Goal: Task Accomplishment & Management: Complete application form

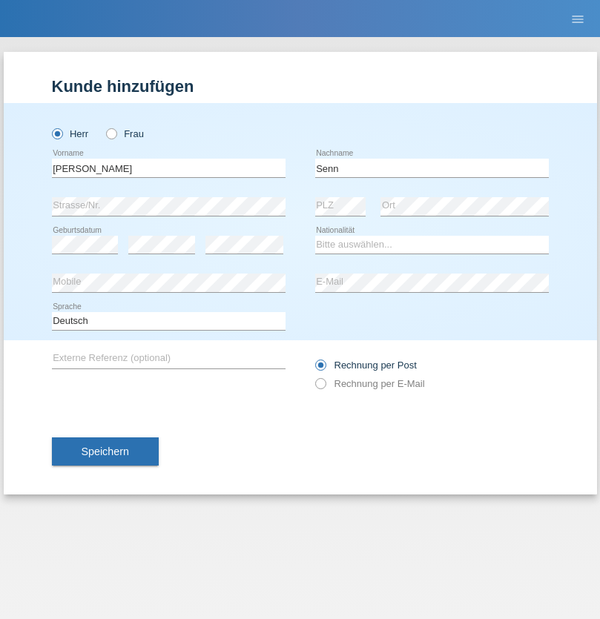
type input "Senn"
select select "CH"
select select "en"
radio input "true"
click at [168, 167] on input "text" at bounding box center [168, 168] width 233 height 19
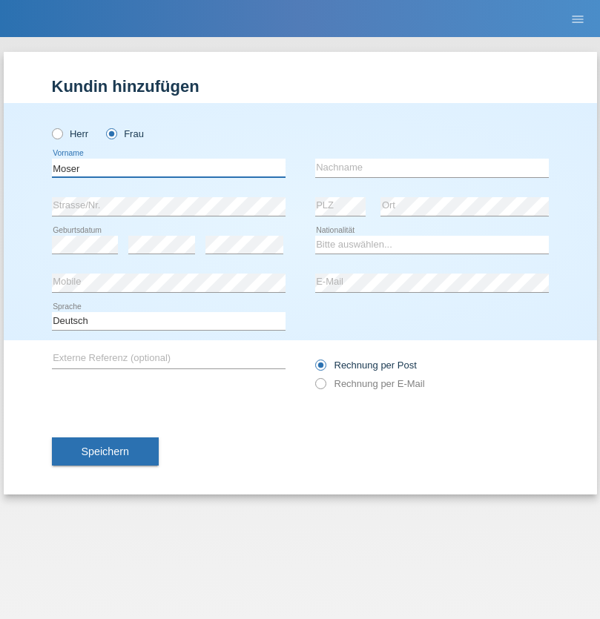
type input "Moser"
click at [431, 167] on input "text" at bounding box center [431, 168] width 233 height 19
type input "Emely"
select select "CH"
radio input "true"
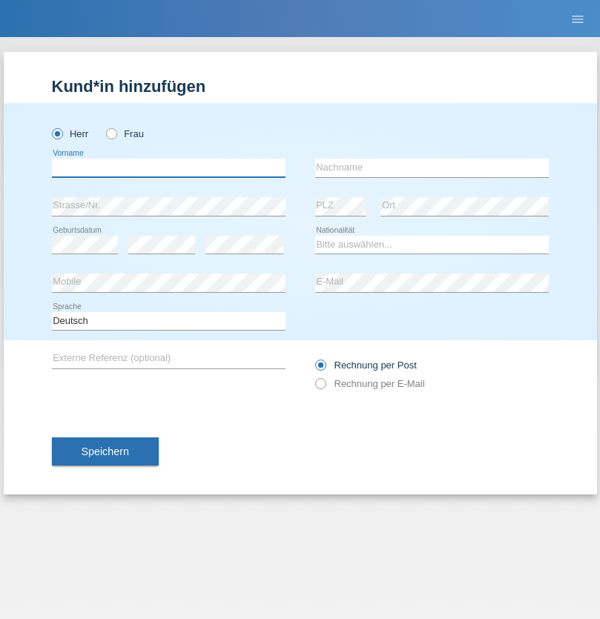
click at [168, 167] on input "text" at bounding box center [168, 168] width 233 height 19
type input "Mohammad Qais"
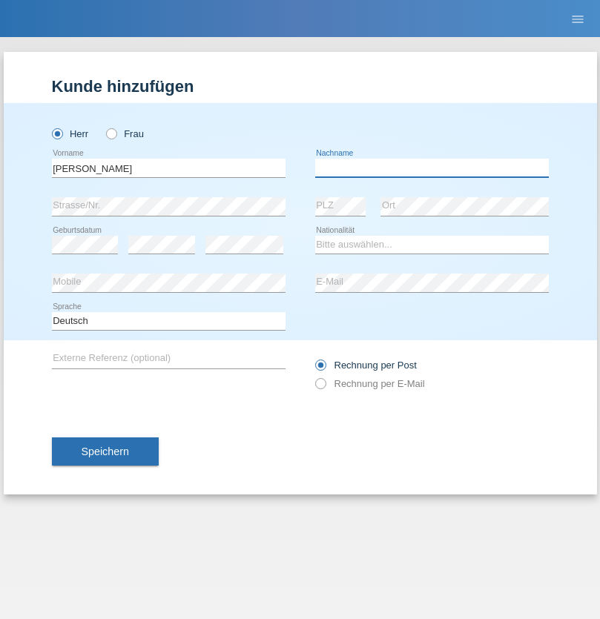
click at [431, 167] on input "text" at bounding box center [431, 168] width 233 height 19
type input "Nemani"
select select "AF"
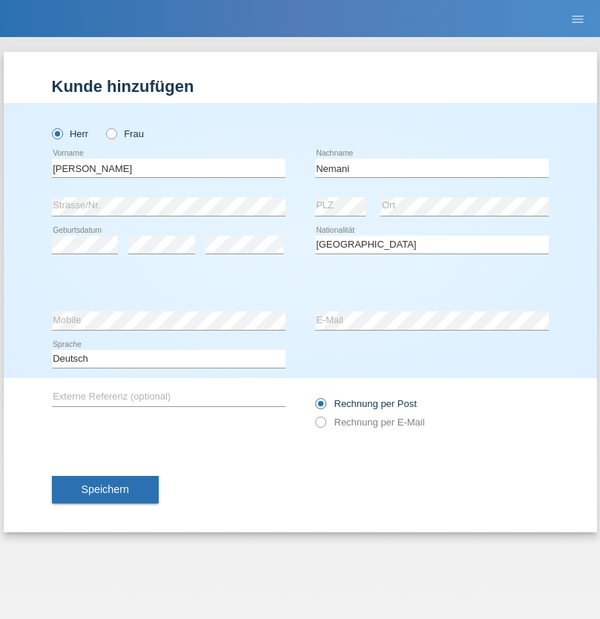
select select "C"
select select "02"
select select "01"
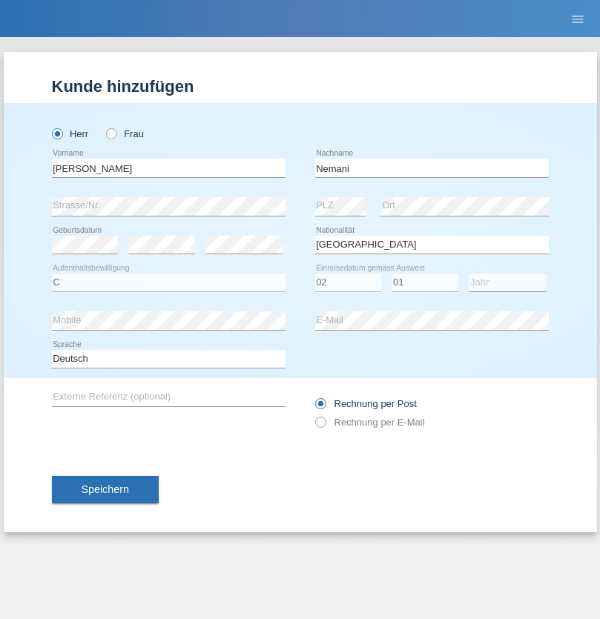
select select "2021"
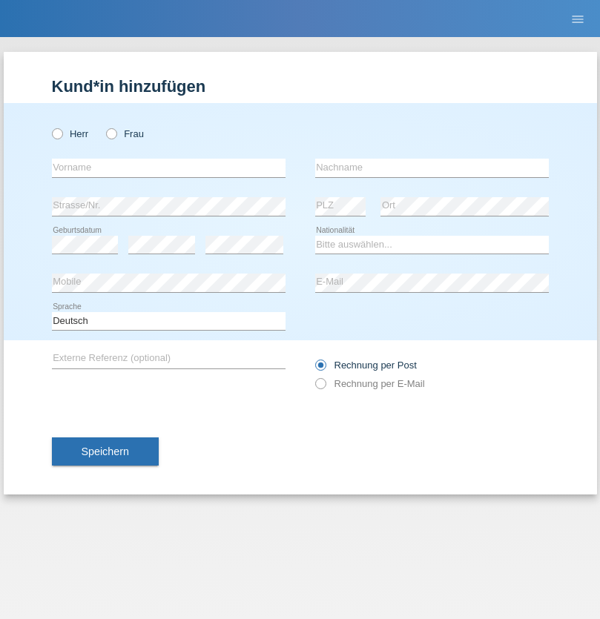
radio input "true"
click at [168, 167] on input "text" at bounding box center [168, 168] width 233 height 19
type input "Besart"
click at [431, 167] on input "text" at bounding box center [431, 168] width 233 height 19
type input "Emiri"
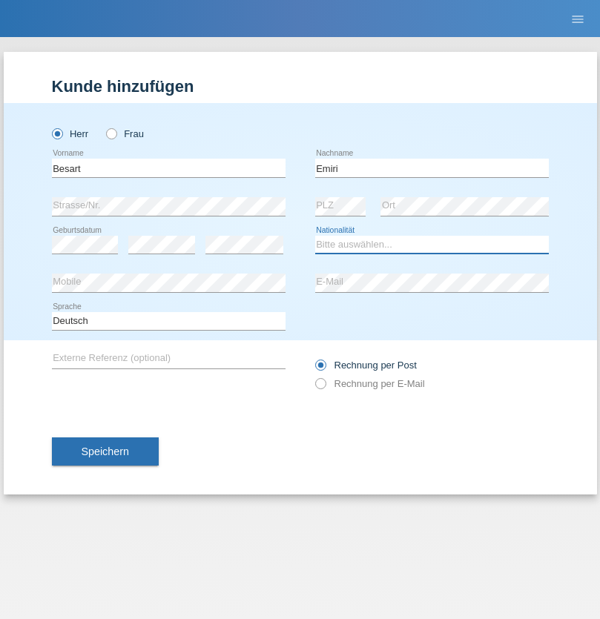
select select "XK"
select select "C"
select select "04"
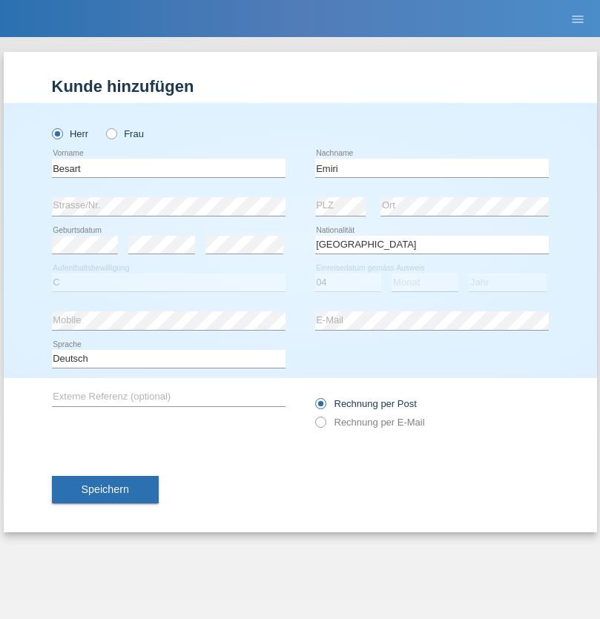
select select "04"
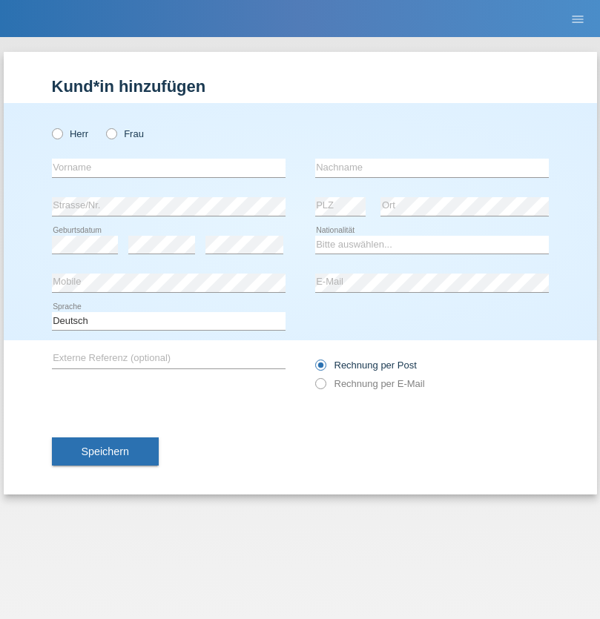
radio input "true"
click at [168, 167] on input "text" at bounding box center [168, 168] width 233 height 19
type input "Camille"
click at [431, 167] on input "text" at bounding box center [431, 168] width 233 height 19
type input "Jacquet"
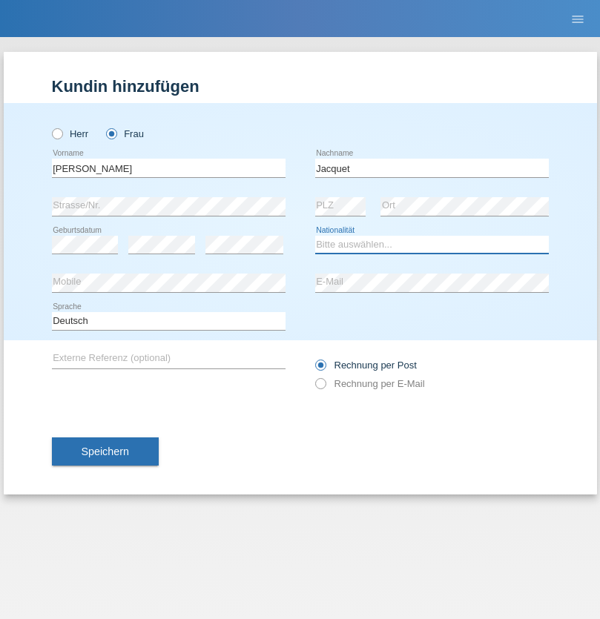
select select "CH"
radio input "true"
select select "DE"
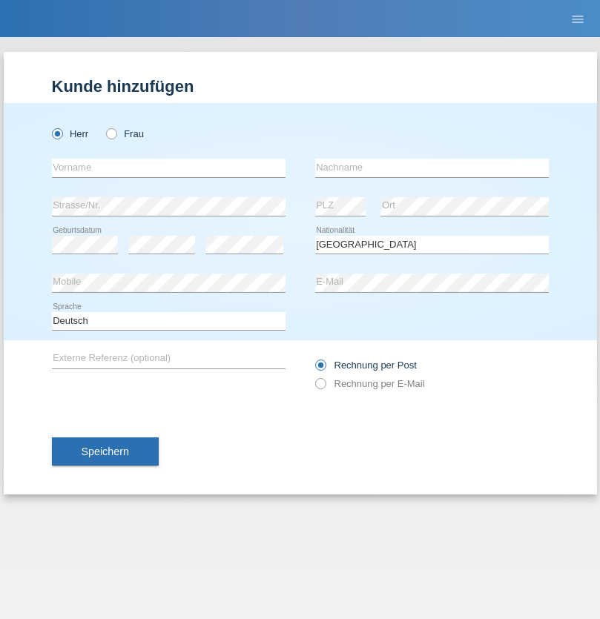
select select "C"
select select "07"
select select "11"
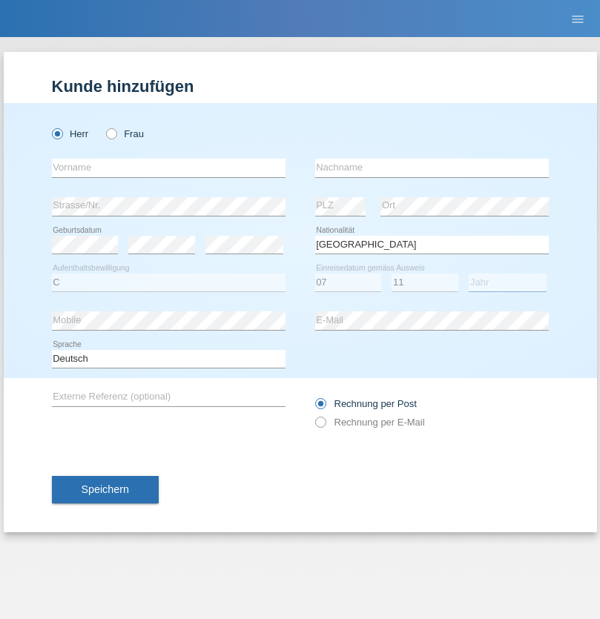
select select "1972"
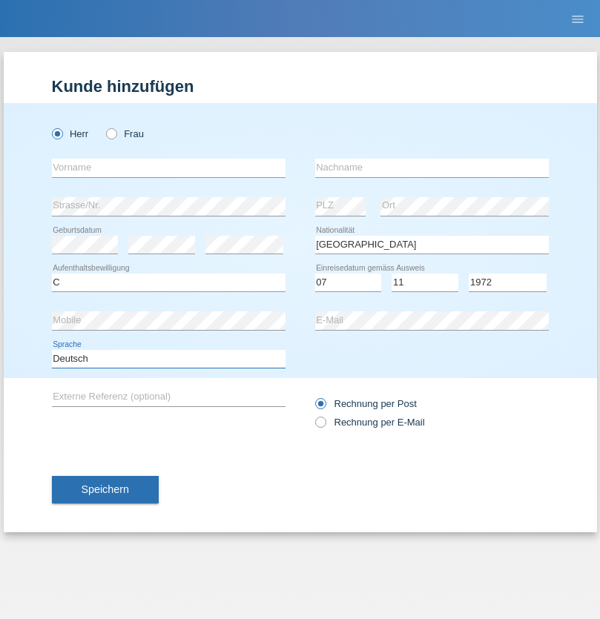
select select "en"
